Goal: Task Accomplishment & Management: Manage account settings

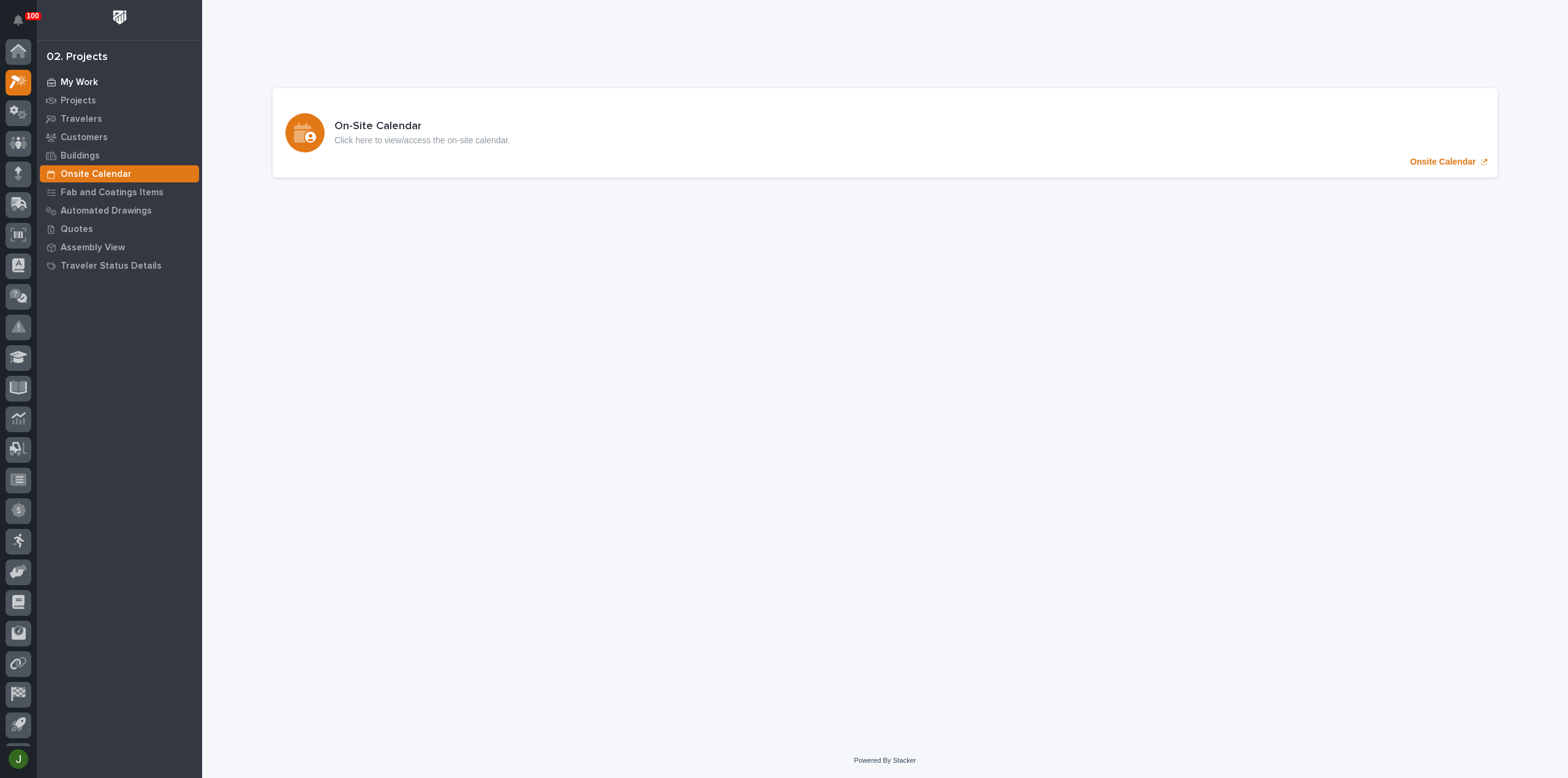
scroll to position [27, 0]
click at [16, 85] on icon at bounding box center [14, 84] width 8 height 9
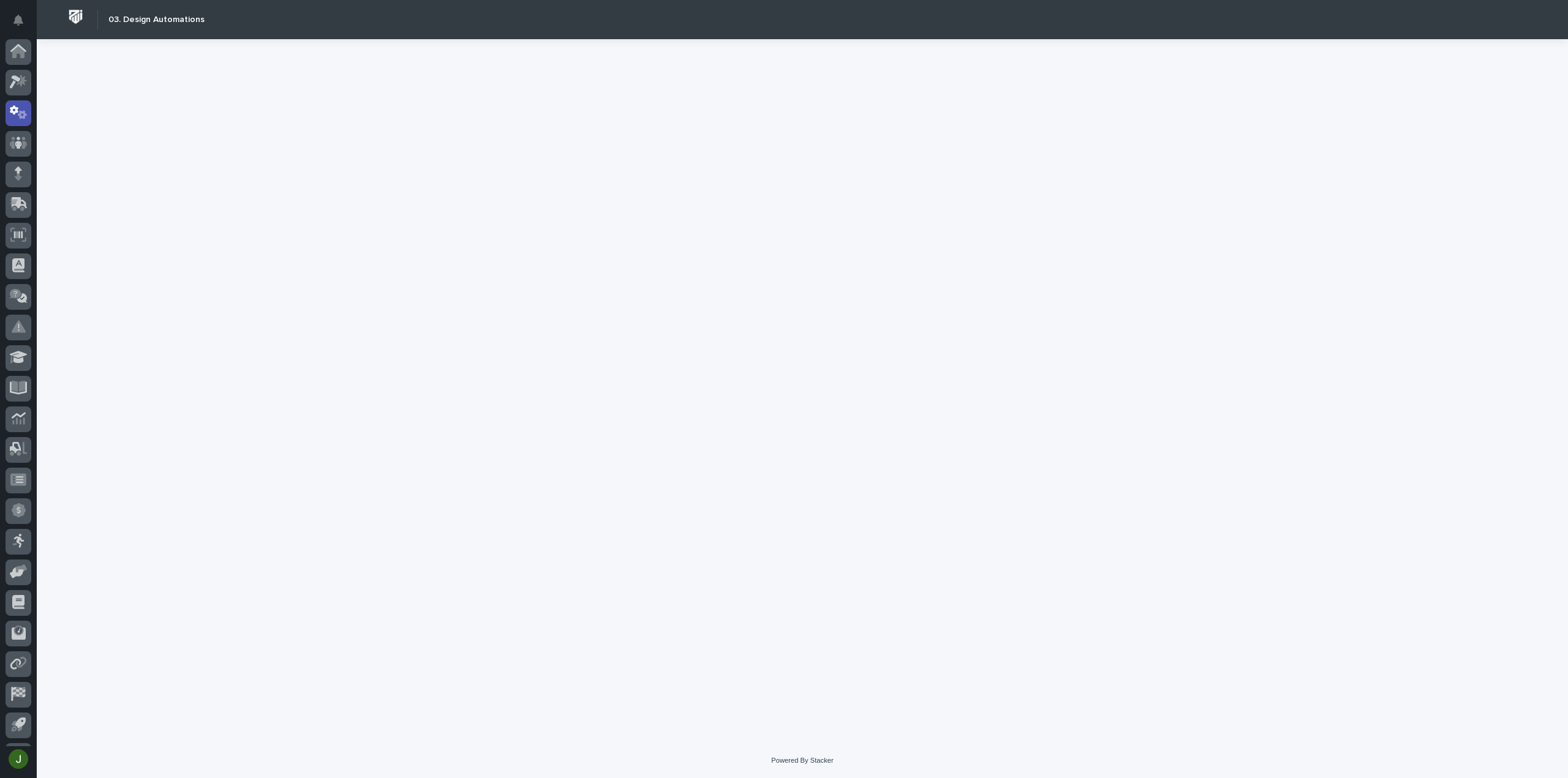
scroll to position [27, 0]
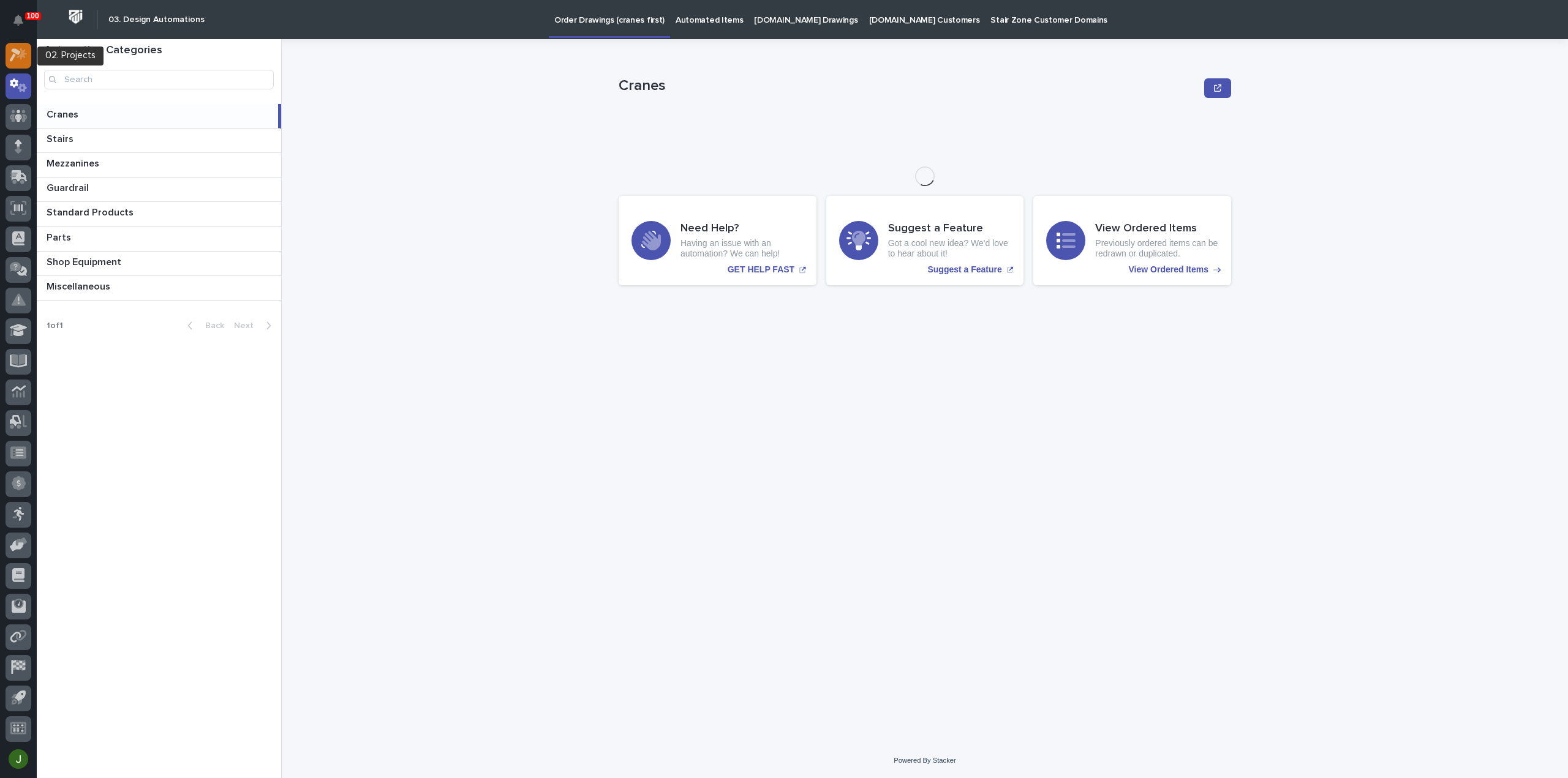
click at [17, 58] on icon at bounding box center [18, 55] width 18 height 14
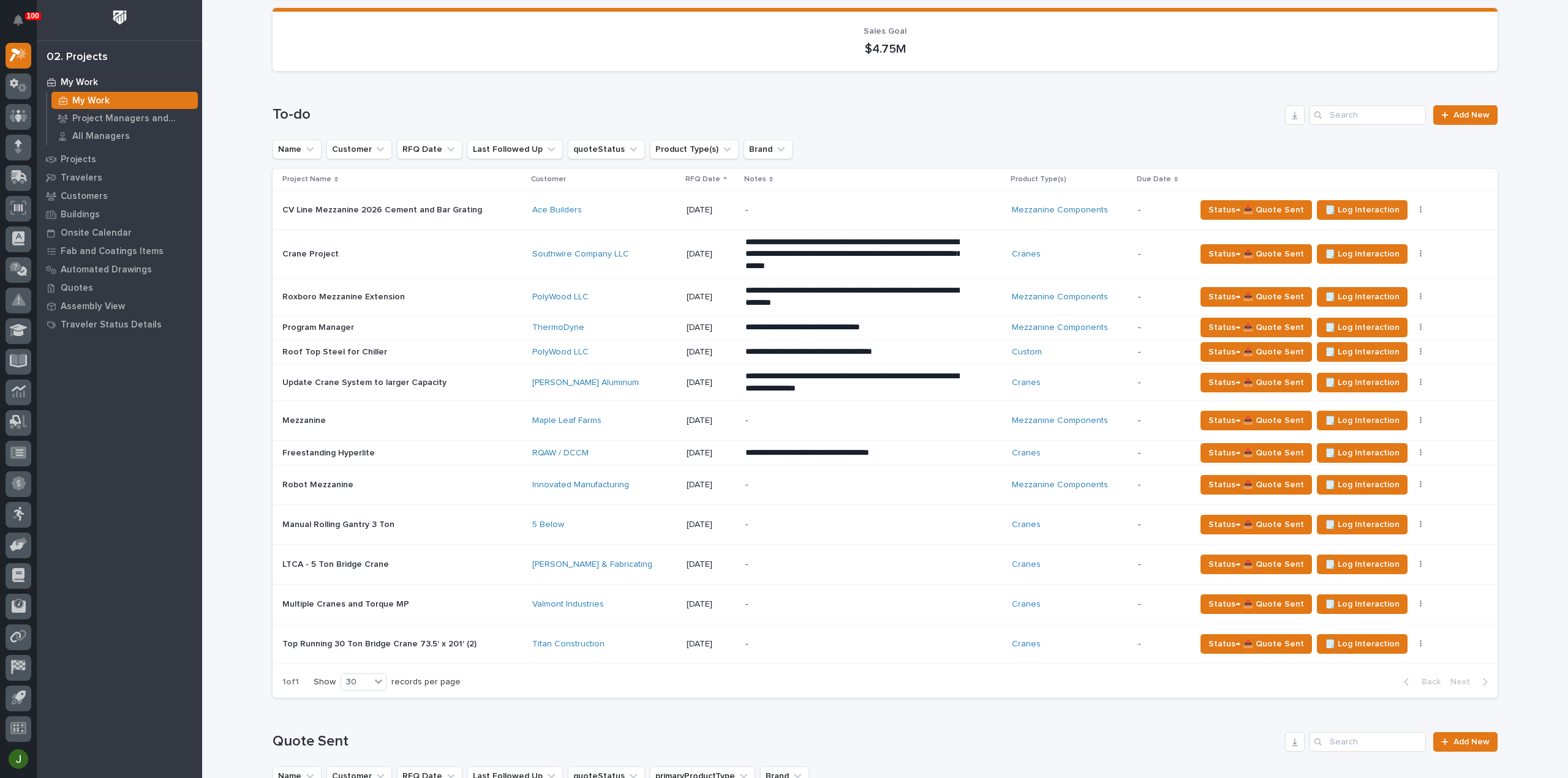
scroll to position [245, 0]
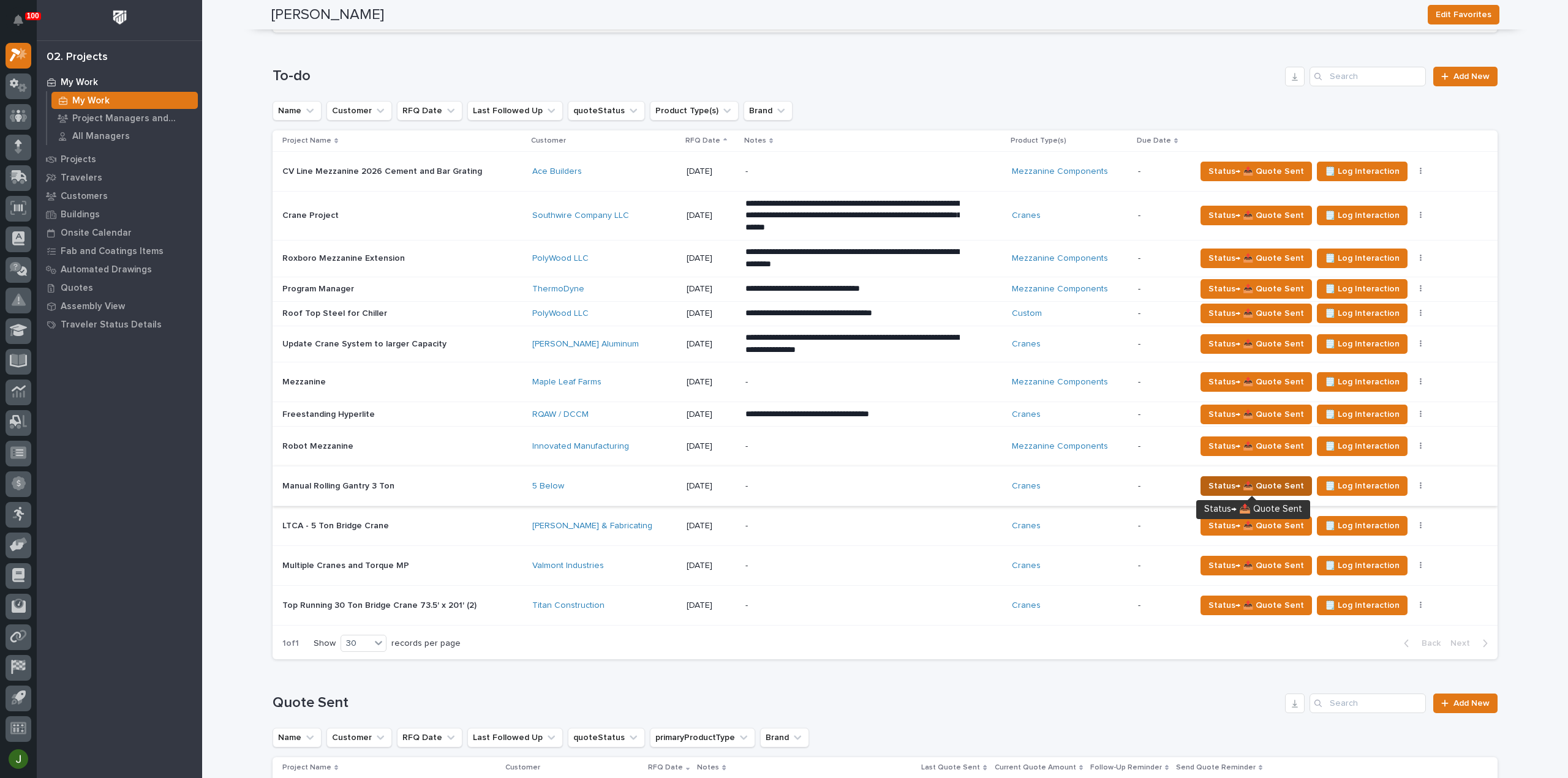
click at [1267, 483] on span "Status→ 📤 Quote Sent" at bounding box center [1256, 486] width 96 height 15
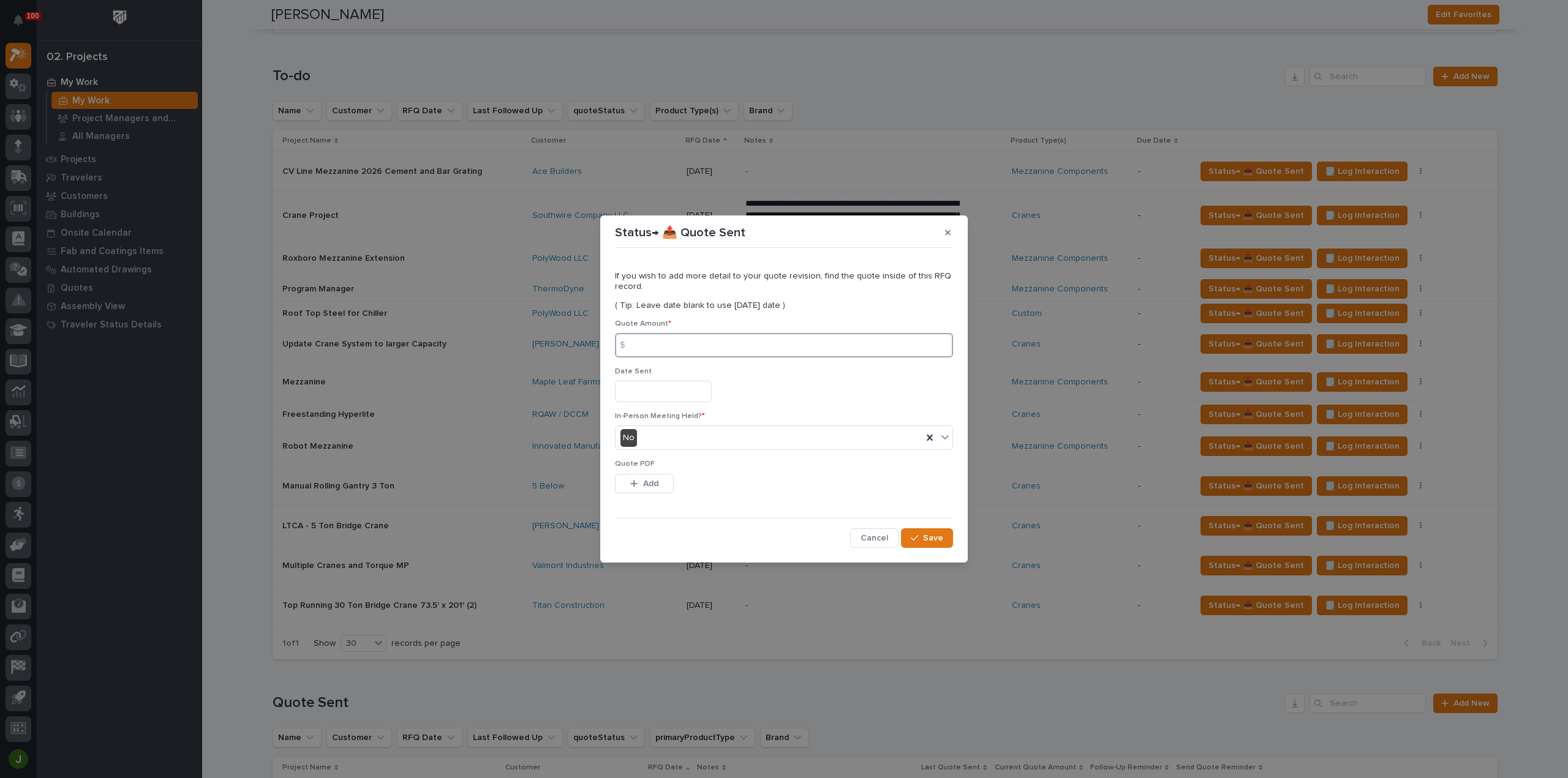
click at [658, 346] on input at bounding box center [784, 345] width 338 height 25
type input "28127"
click at [650, 398] on input "text" at bounding box center [663, 391] width 97 height 21
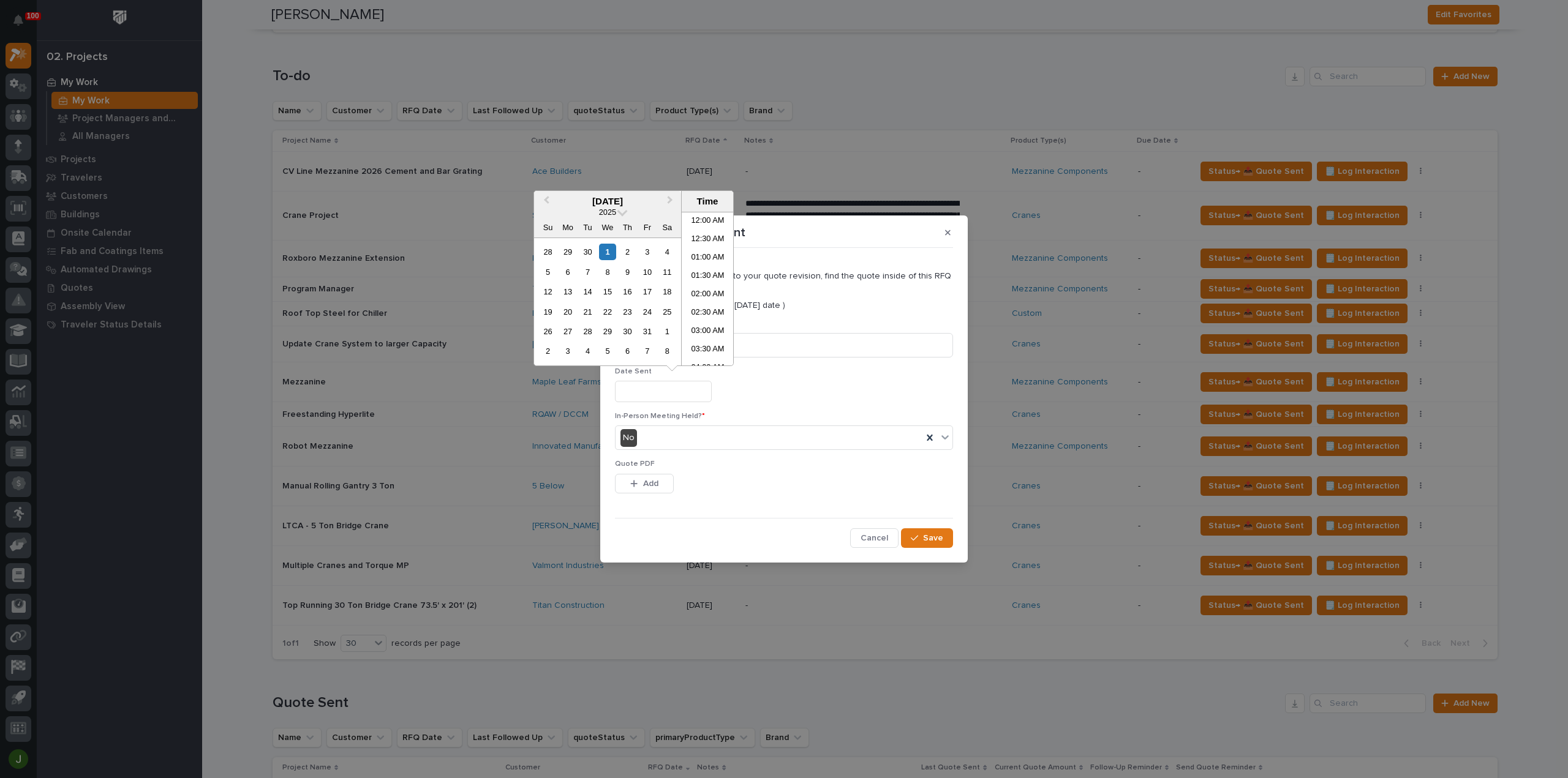
scroll to position [428, 0]
click at [564, 249] on div "29" at bounding box center [567, 252] width 16 height 16
click at [705, 296] on li "01:30 PM" at bounding box center [707, 289] width 52 height 18
type input "**********"
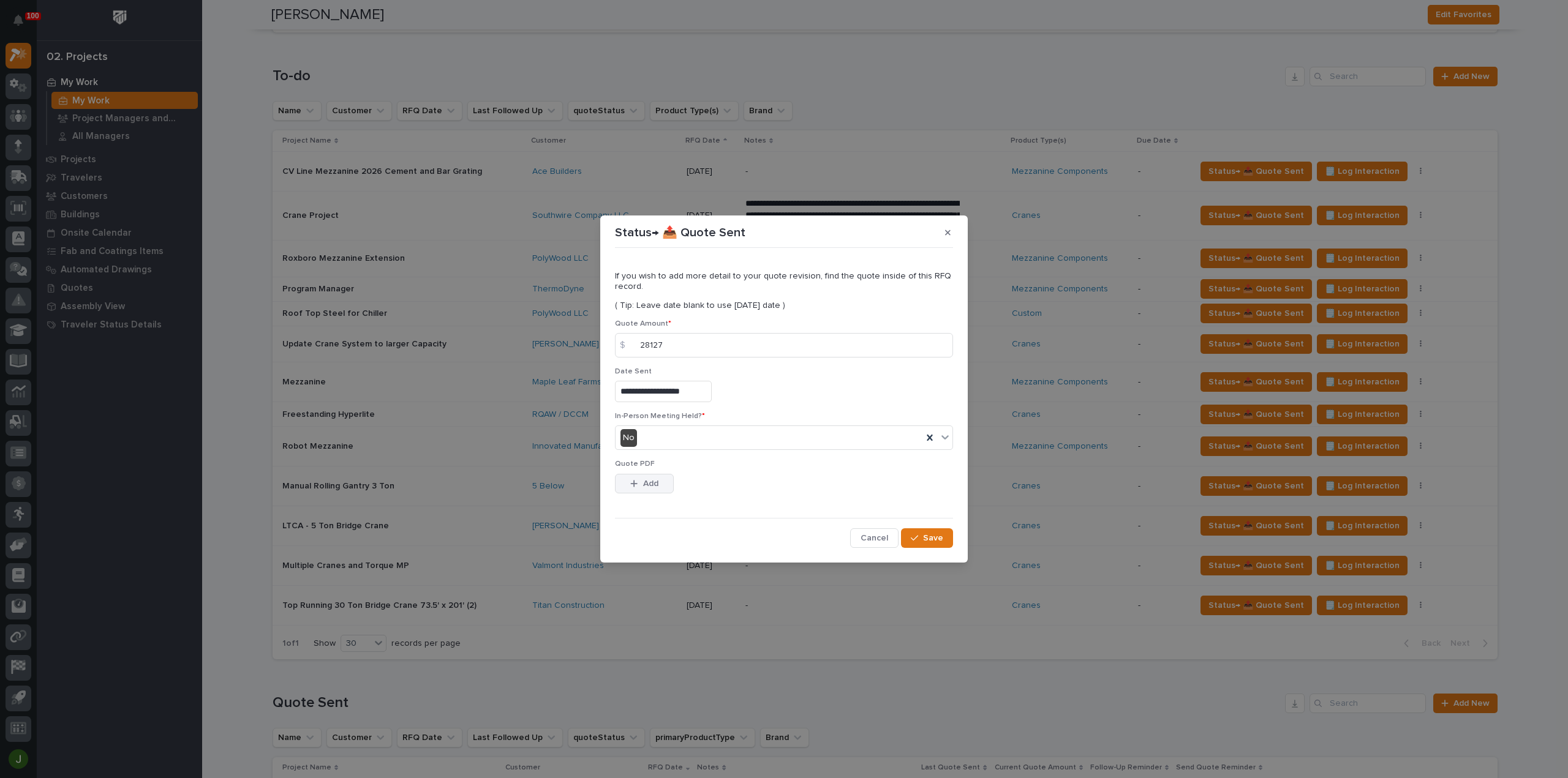
click at [639, 486] on div "button" at bounding box center [636, 484] width 12 height 8
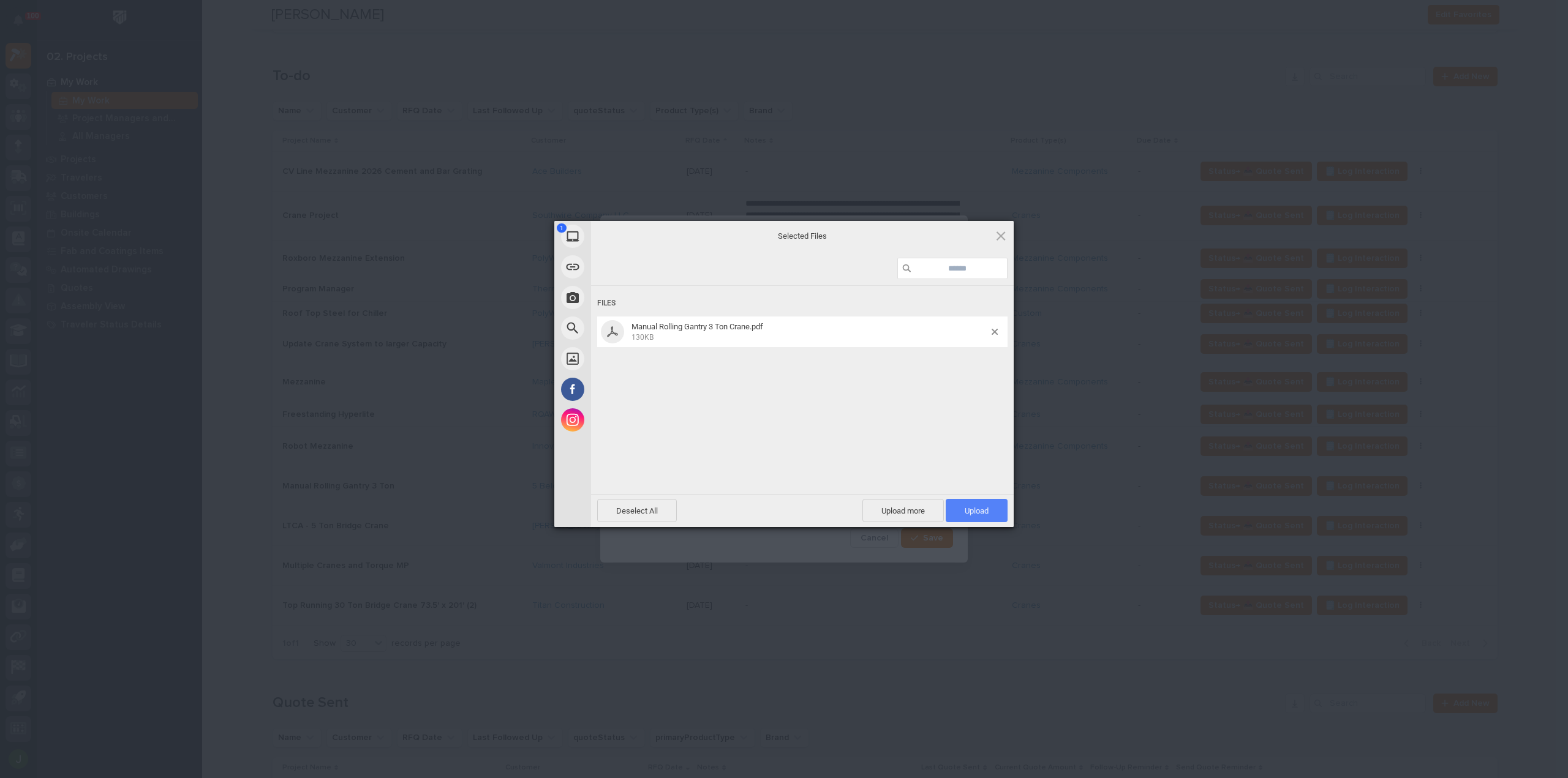
click at [982, 508] on span "Upload 1" at bounding box center [976, 511] width 24 height 9
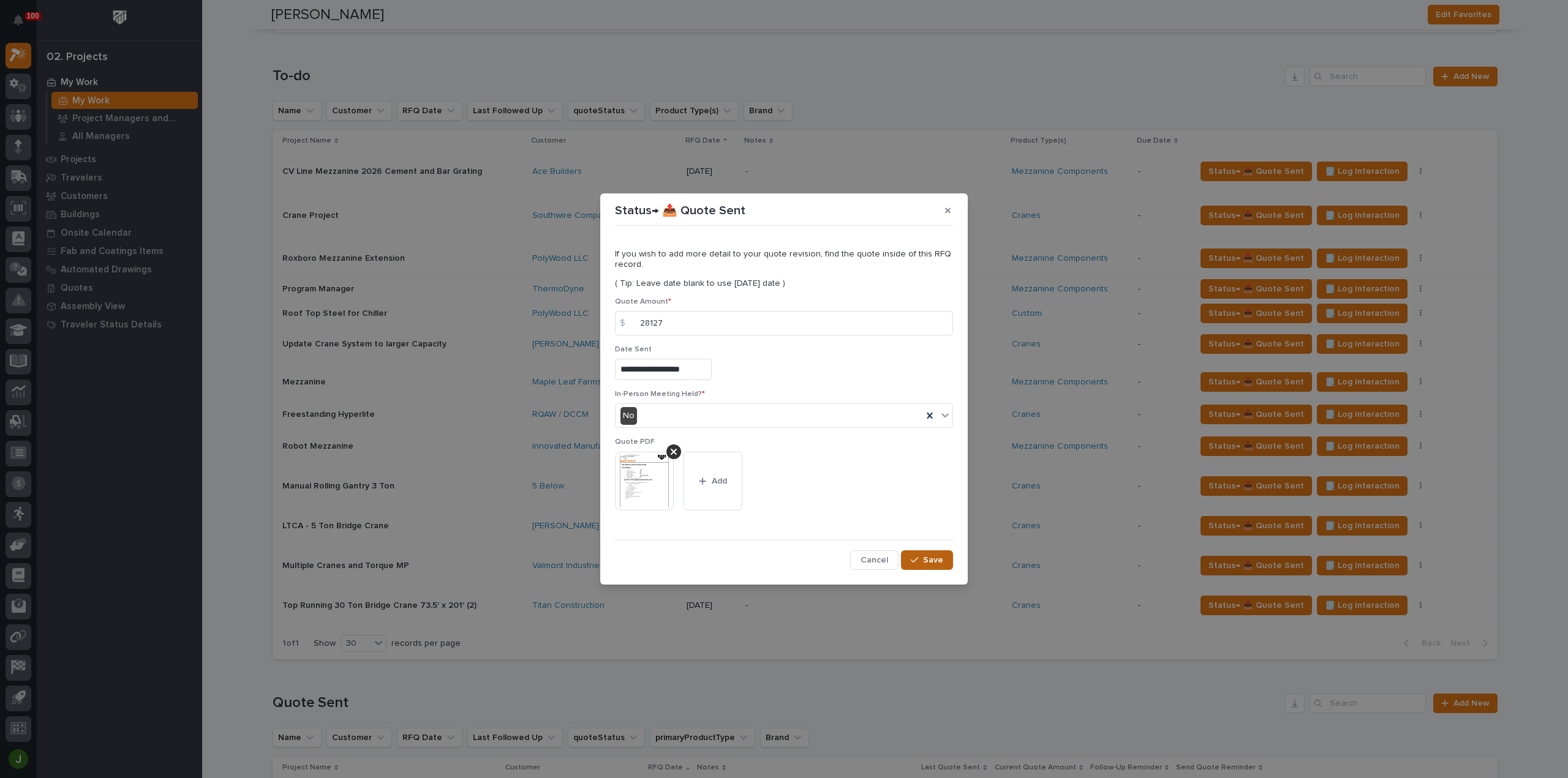
click at [931, 558] on span "Save" at bounding box center [933, 560] width 20 height 11
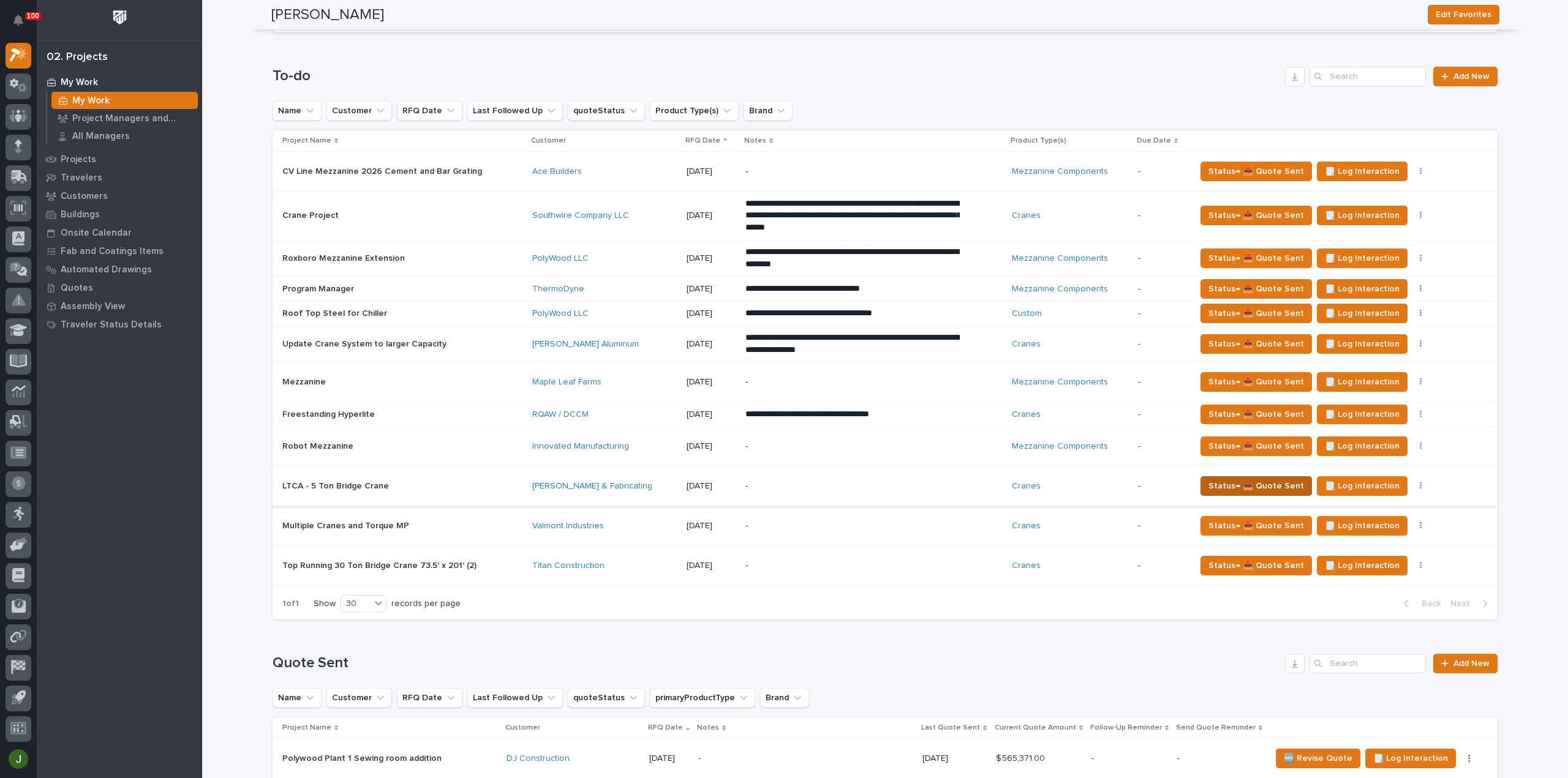
click at [1261, 479] on span "Status→ 📤 Quote Sent" at bounding box center [1256, 486] width 96 height 15
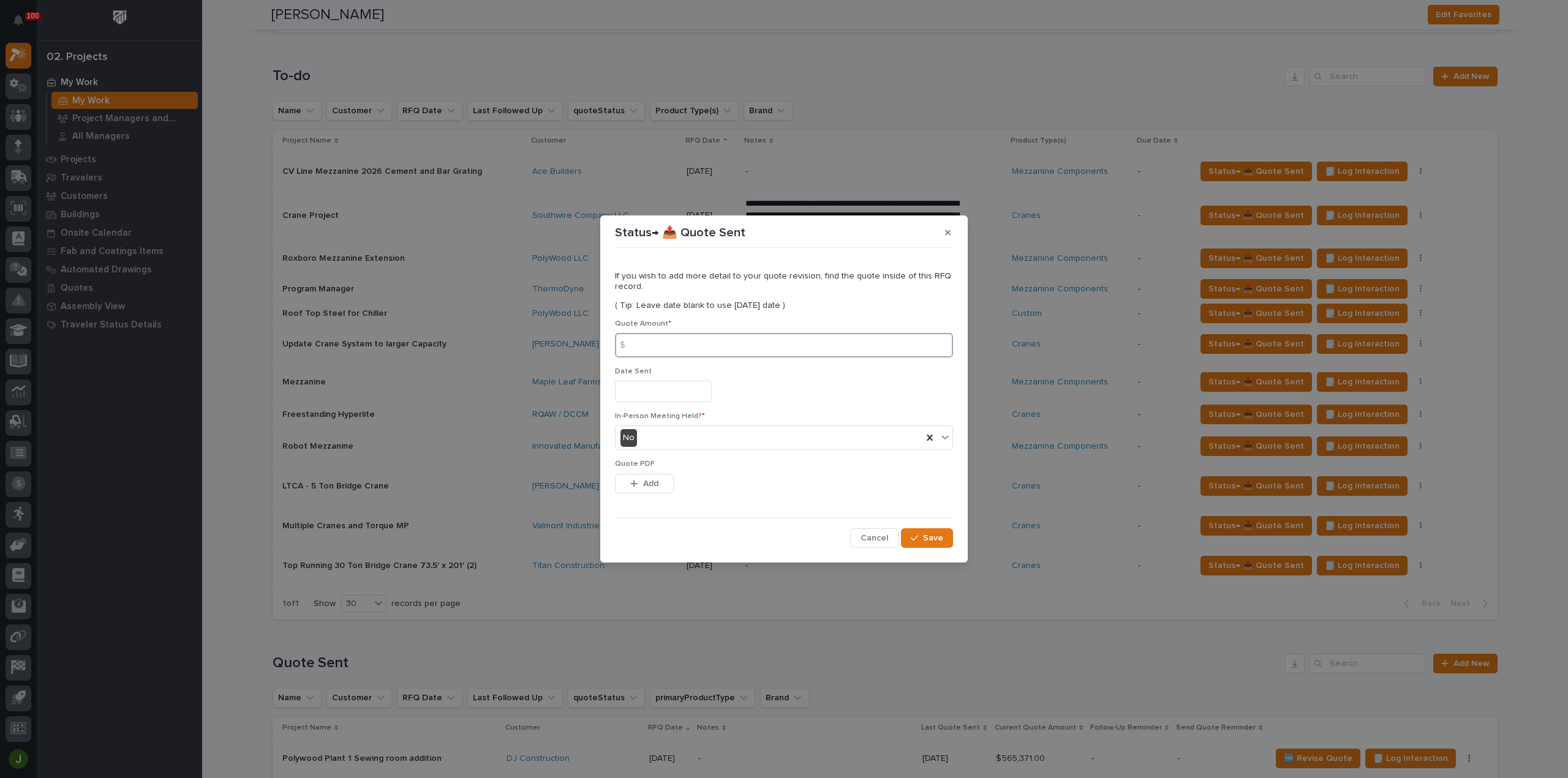
click at [658, 347] on input at bounding box center [784, 345] width 338 height 25
type input "32797"
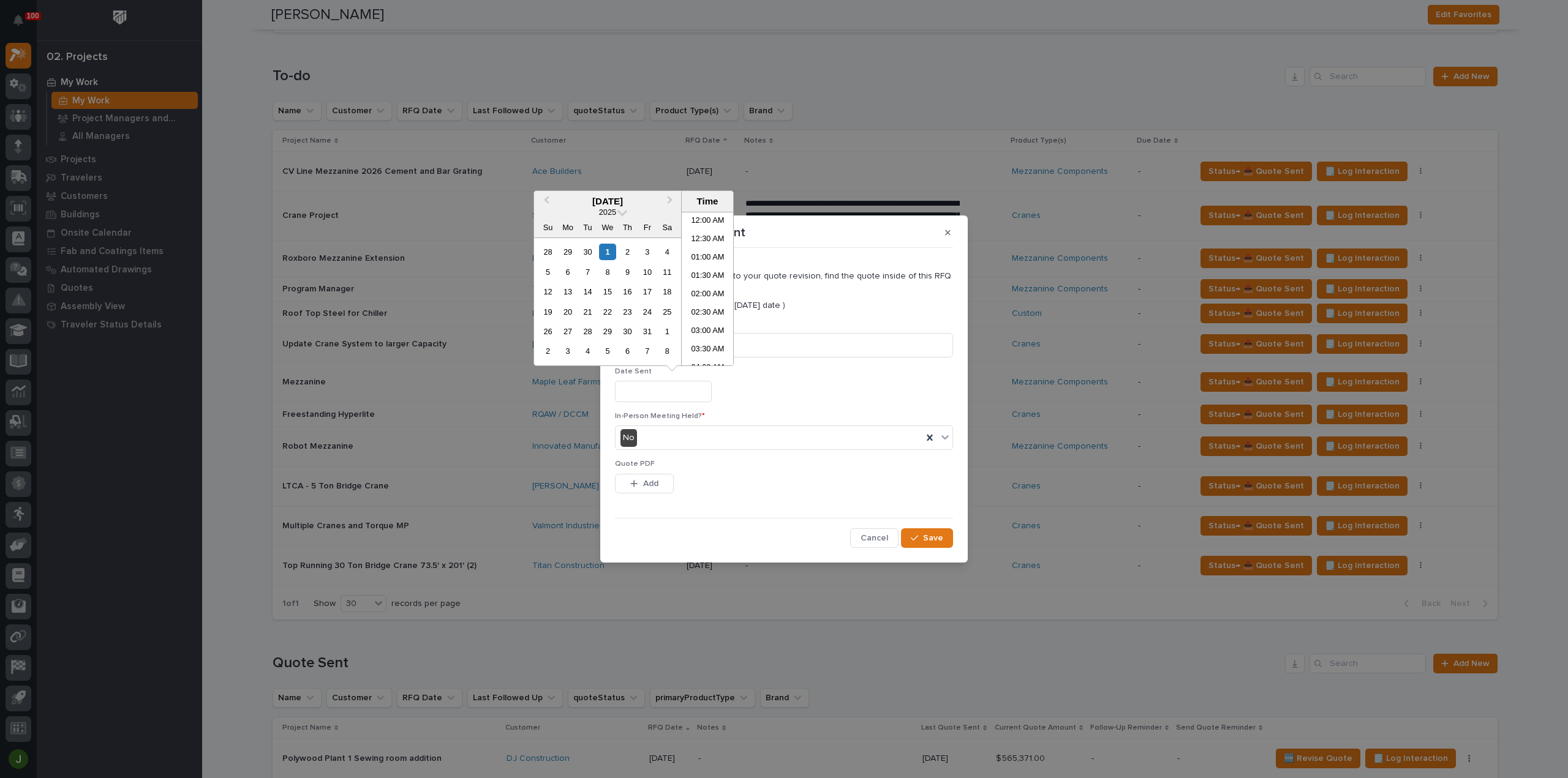
click at [632, 394] on input "text" at bounding box center [663, 391] width 97 height 21
click at [565, 251] on div "29" at bounding box center [567, 252] width 16 height 16
click at [702, 274] on li "01:00 PM" at bounding box center [707, 270] width 52 height 18
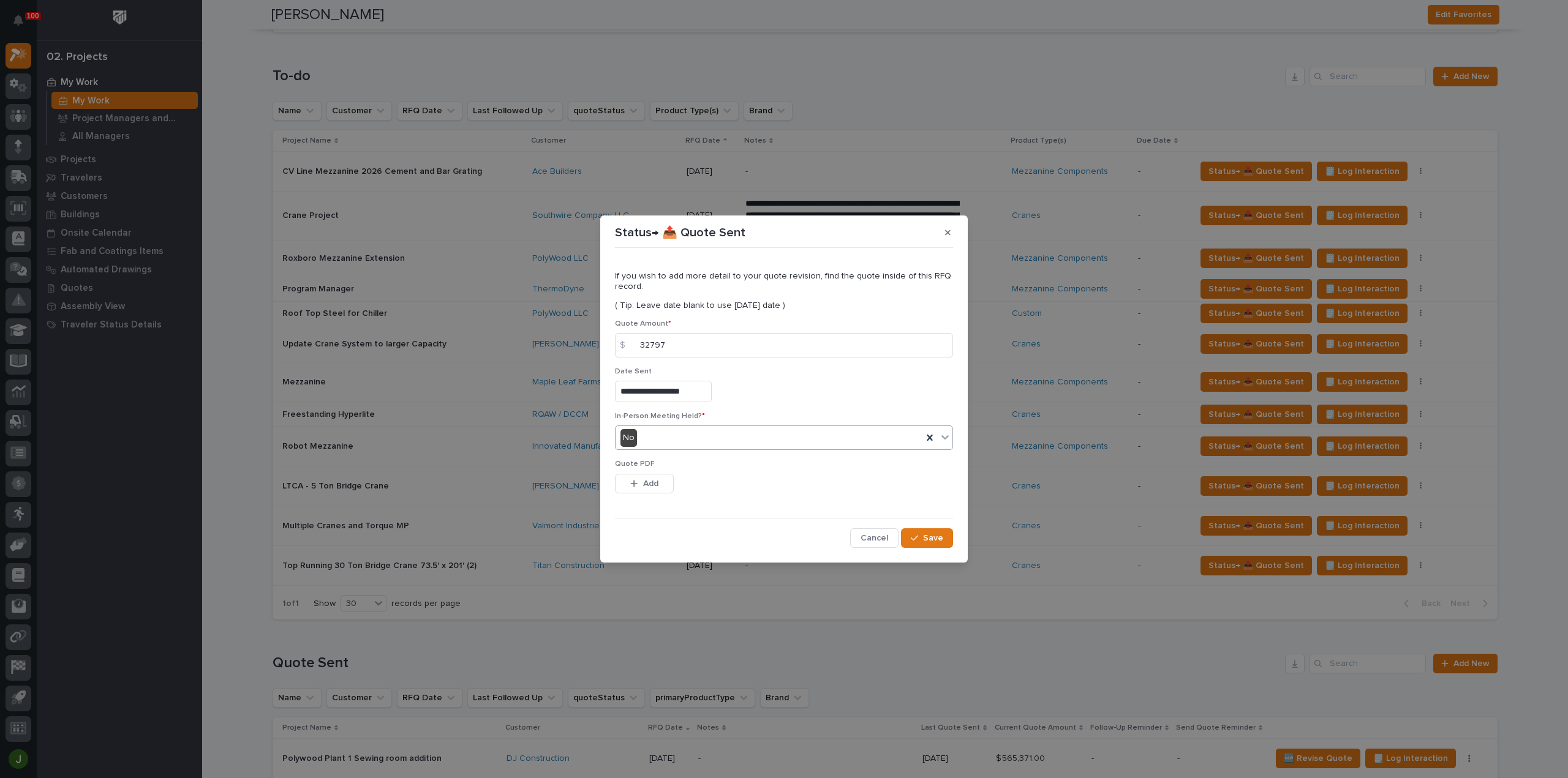
type input "**********"
click at [643, 489] on span "Add" at bounding box center [651, 484] width 16 height 11
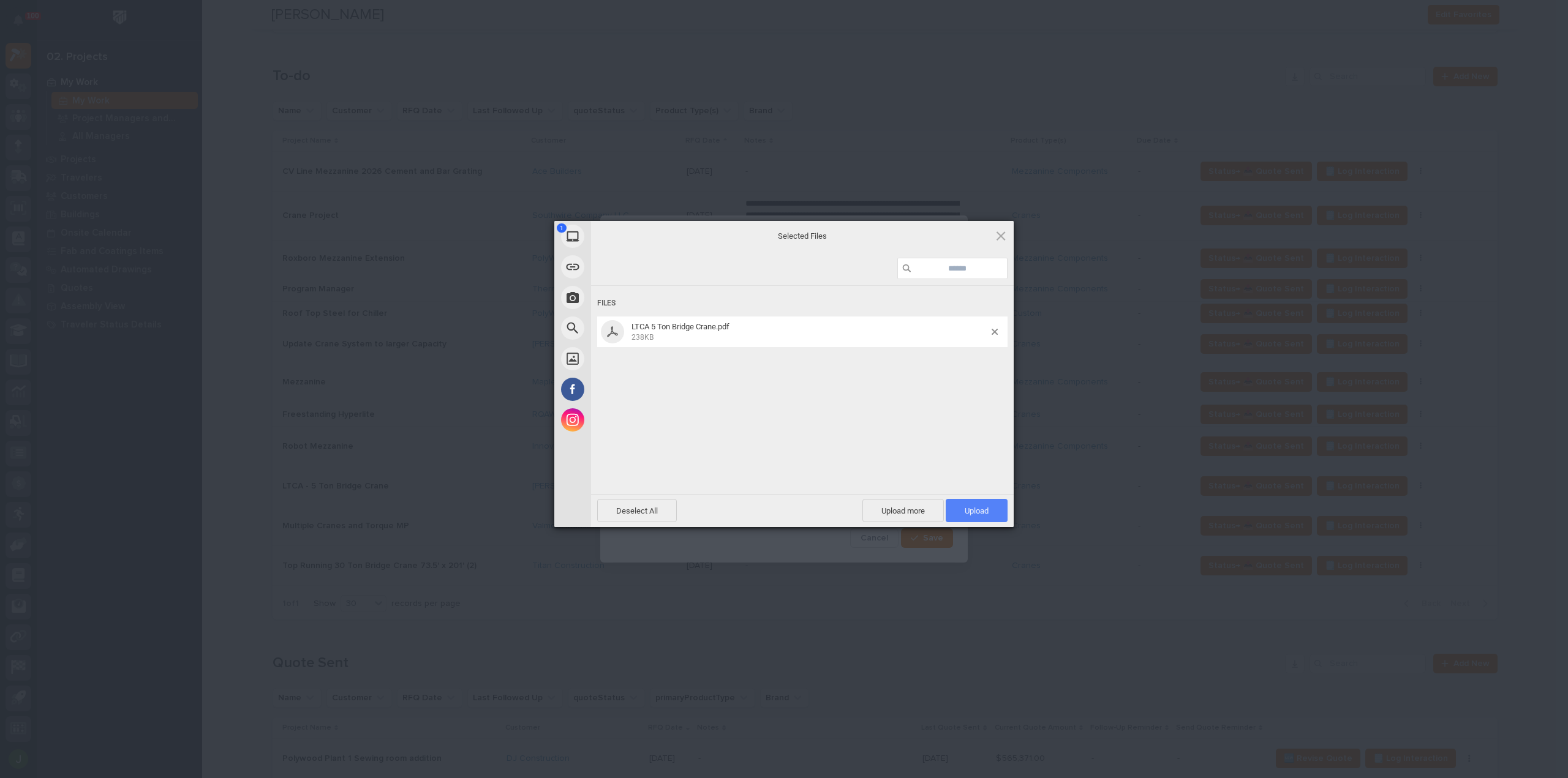
click at [978, 513] on span "Upload 1" at bounding box center [976, 511] width 24 height 9
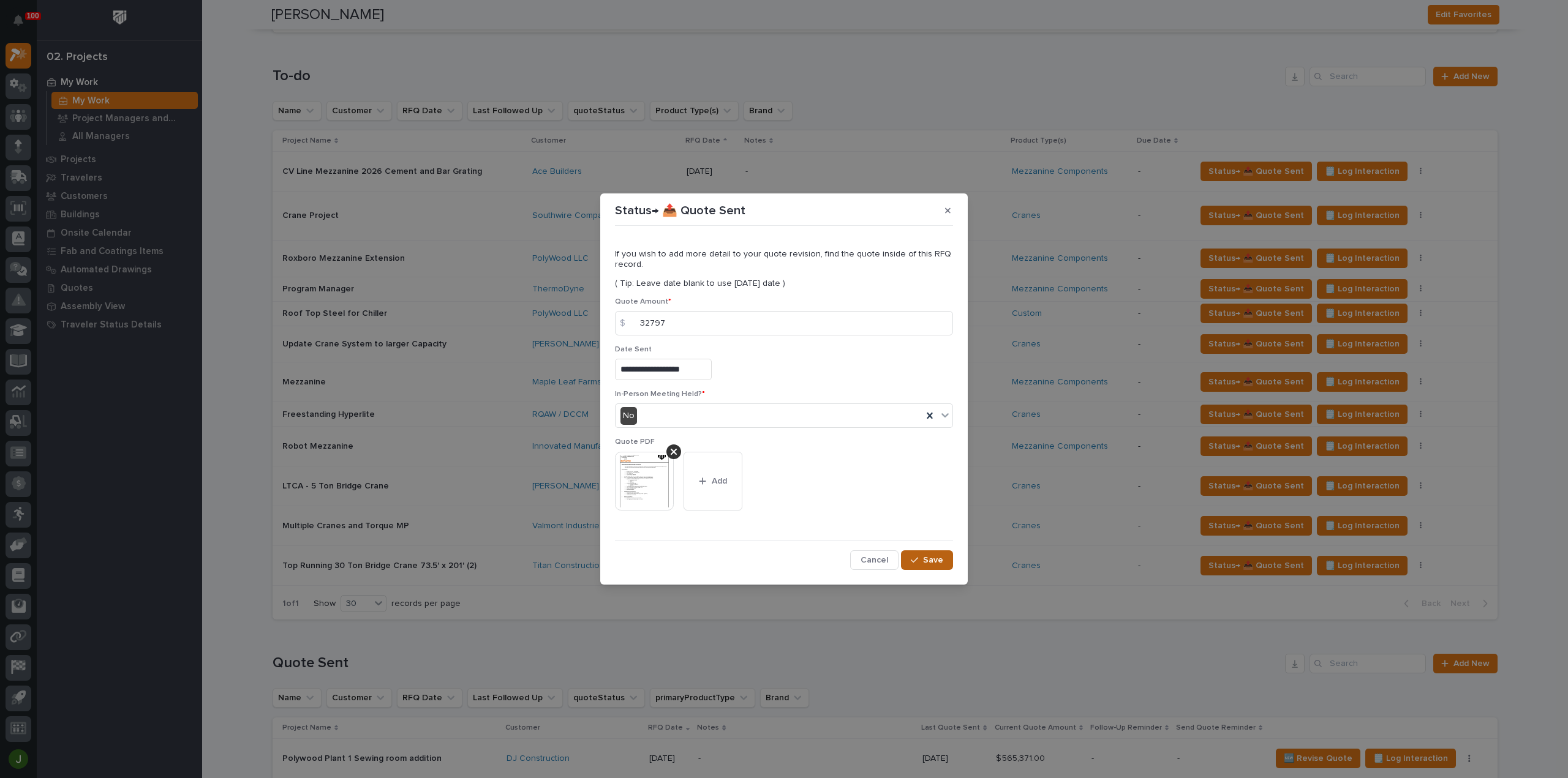
click at [939, 556] on span "Save" at bounding box center [933, 560] width 20 height 11
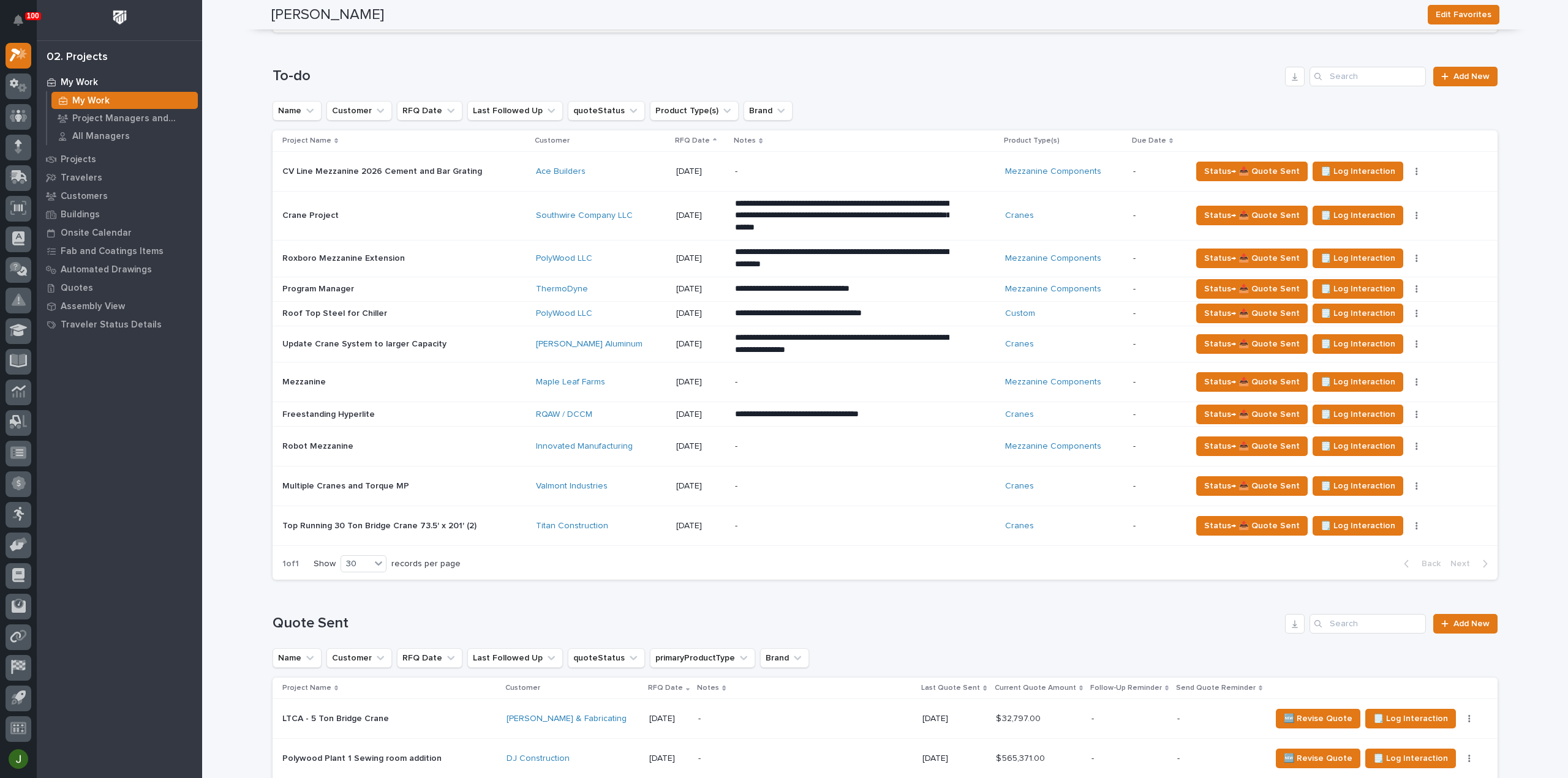
click at [755, 169] on p "-" at bounding box center [842, 172] width 215 height 10
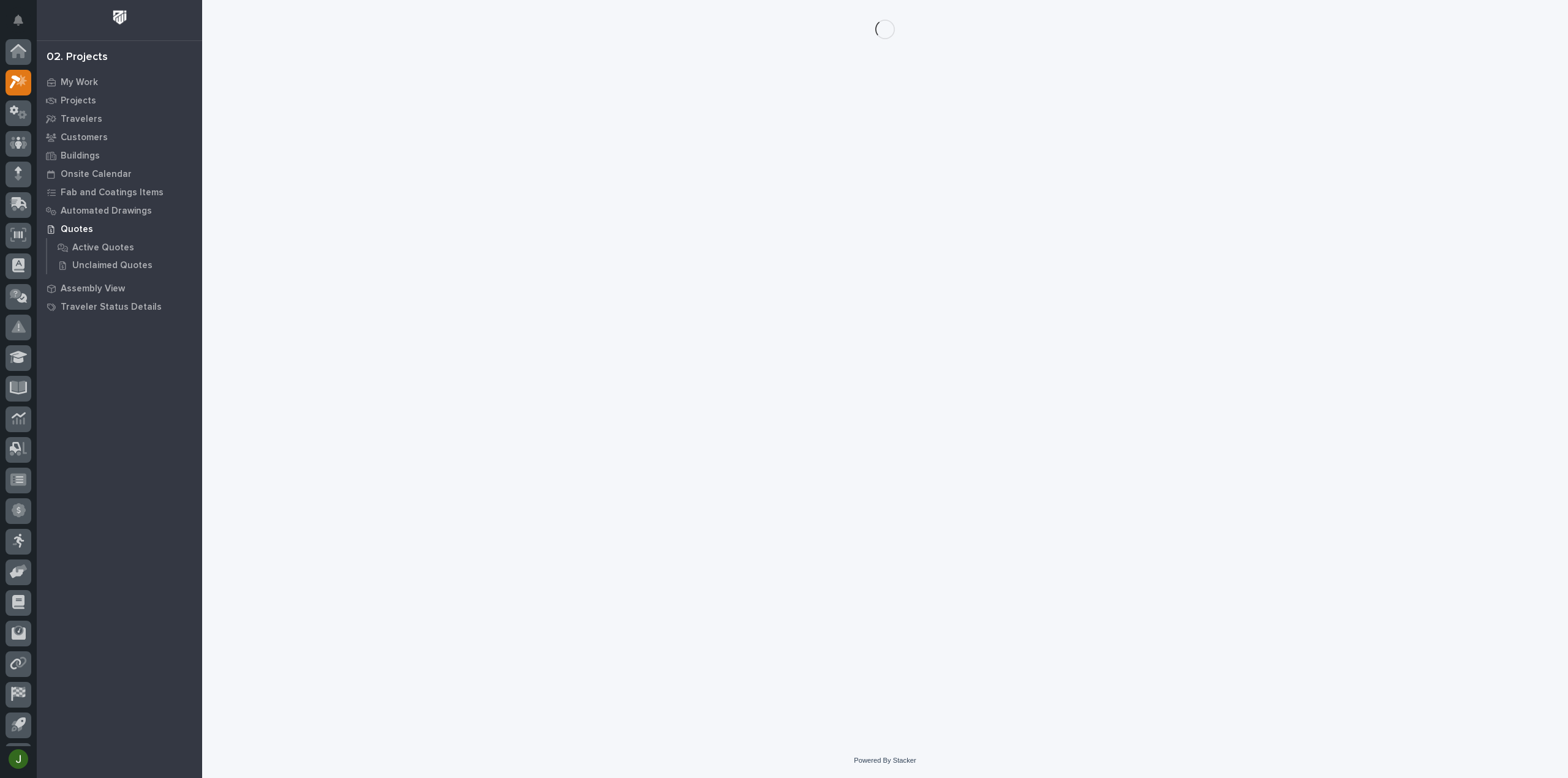
scroll to position [27, 0]
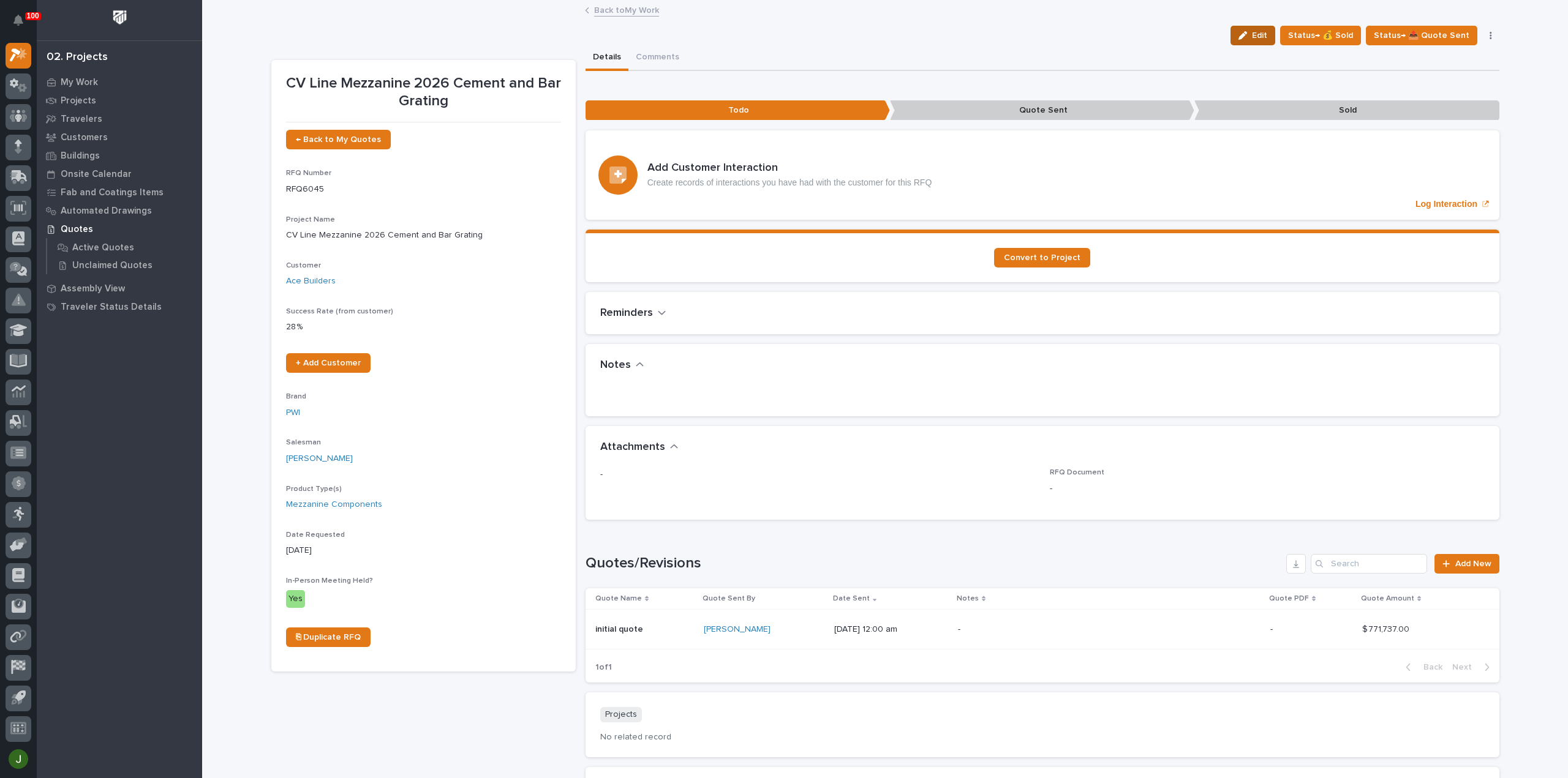
click at [1258, 32] on span "Edit" at bounding box center [1259, 35] width 16 height 11
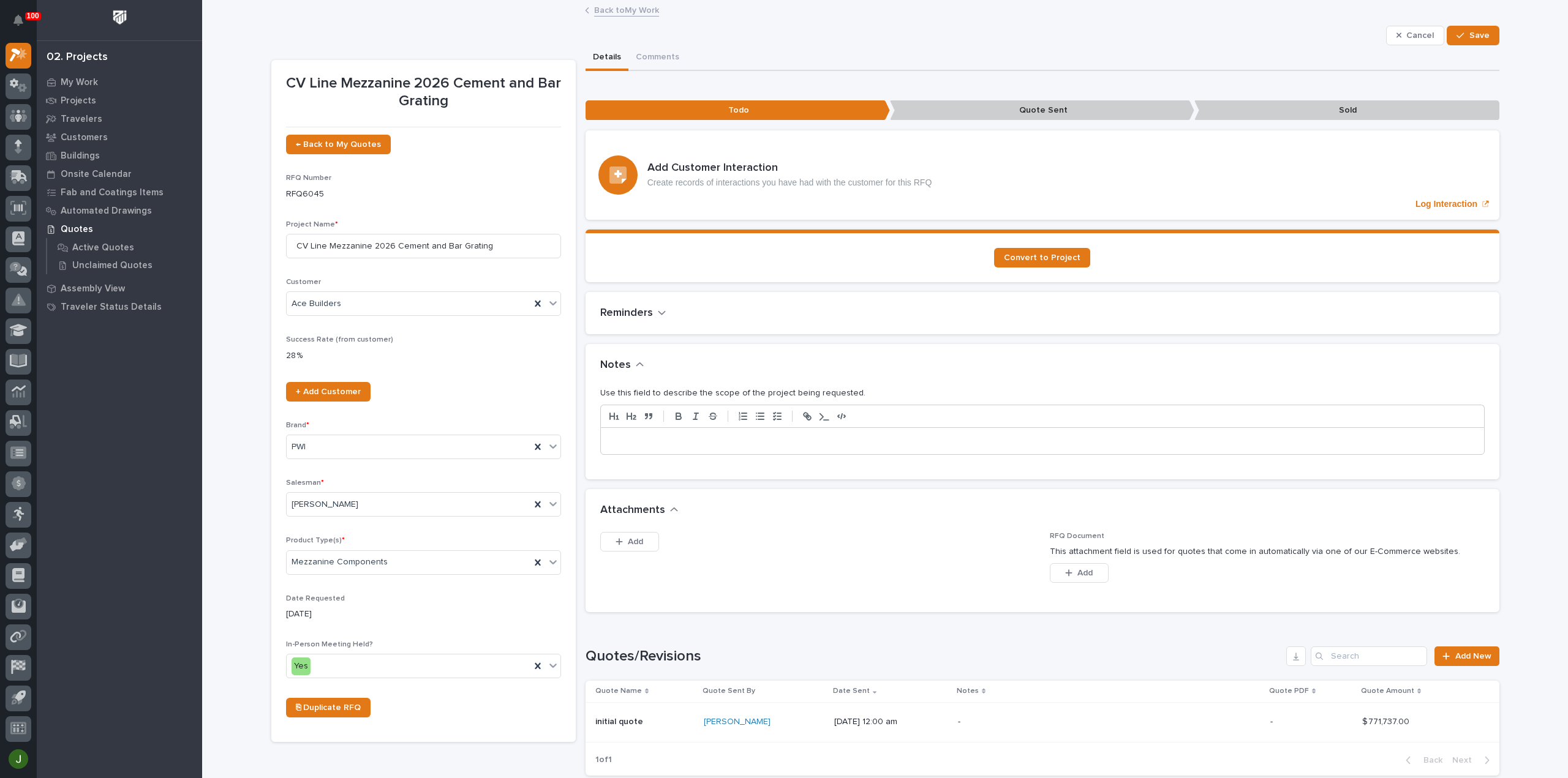
click at [621, 440] on p at bounding box center [1042, 441] width 865 height 12
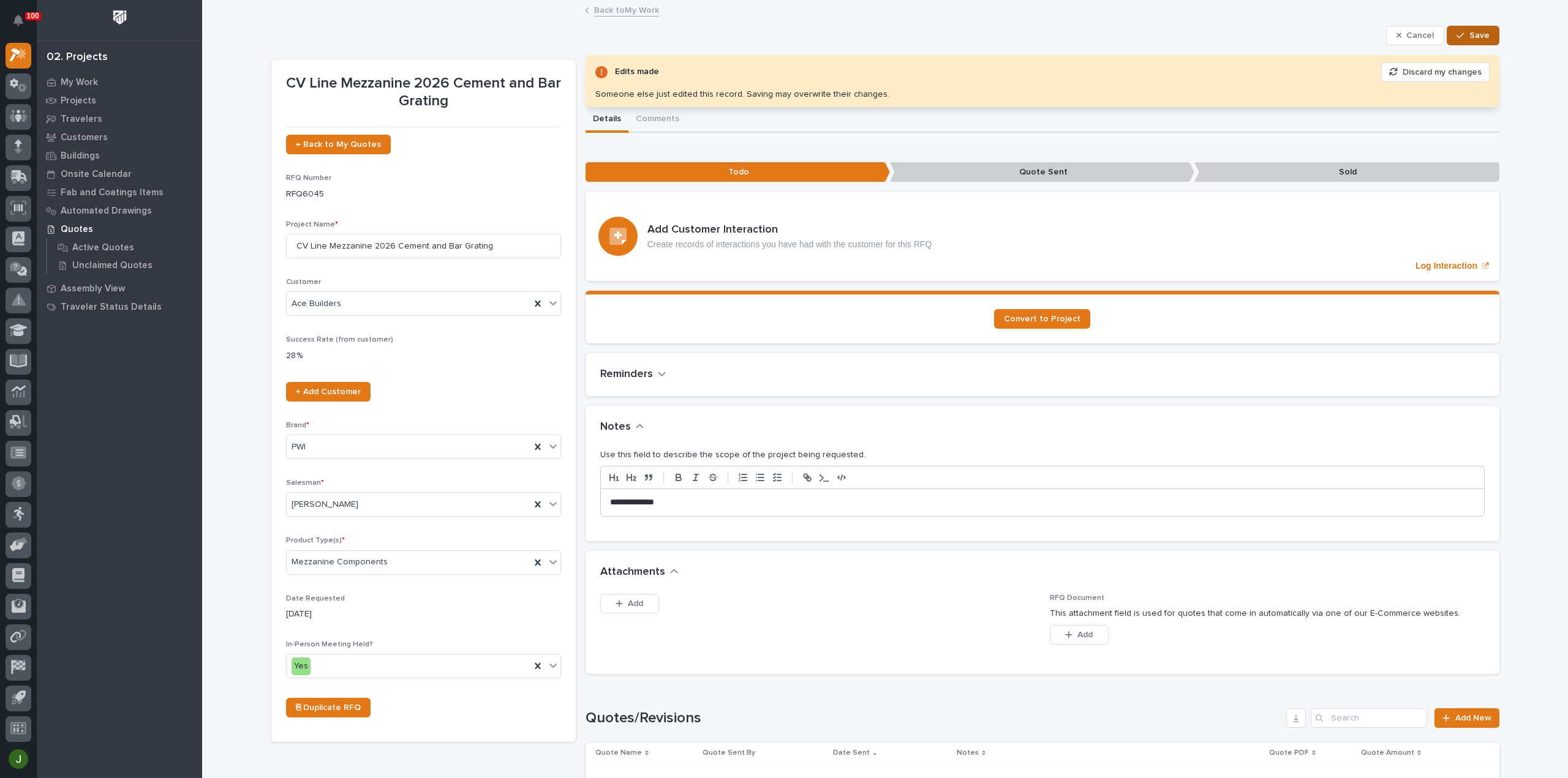
click at [1470, 33] on span "Save" at bounding box center [1479, 35] width 20 height 11
